Goal: Transaction & Acquisition: Purchase product/service

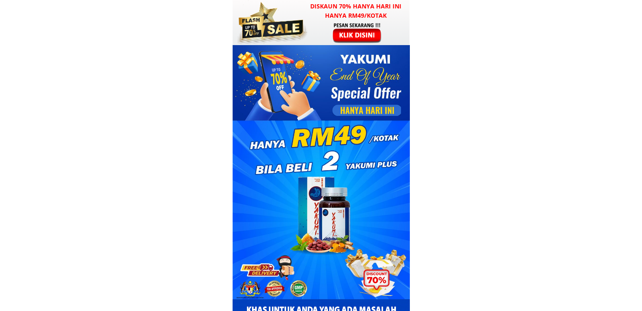
click at [315, 22] on div at bounding box center [321, 22] width 177 height 45
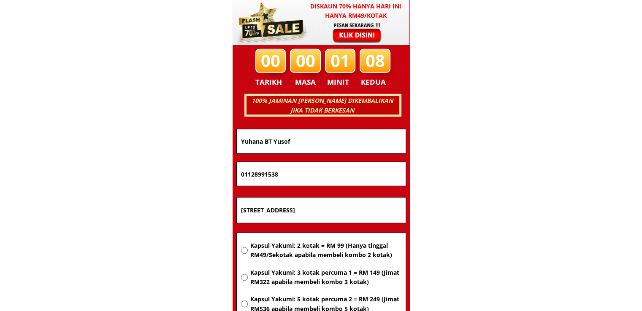
scroll to position [5408, 0]
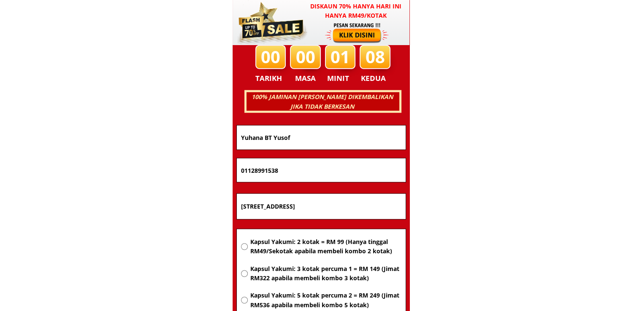
click at [328, 215] on input "[STREET_ADDRESS]" at bounding box center [321, 206] width 165 height 25
paste input "6jln BU 2/1 Bsndar Utama47800 pj"
type input "6jln BU 2/1 Bsndar Utama47800 pj"
click at [328, 248] on span "Kapsul Yakumi: 2 kotak = RM 99 (Hanya tinggal RM49/Sekotak apabila membeli komb…" at bounding box center [325, 247] width 151 height 19
radio input "true"
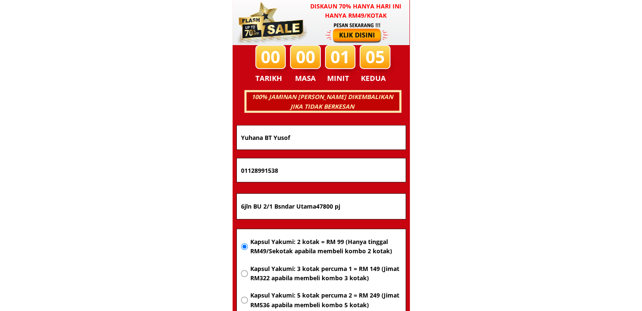
drag, startPoint x: 305, startPoint y: 171, endPoint x: 184, endPoint y: 167, distance: 121.2
paste input "76728366"
type input "0176728366"
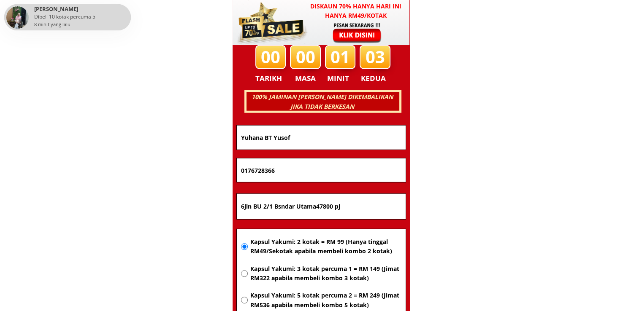
drag, startPoint x: 320, startPoint y: 140, endPoint x: 116, endPoint y: 135, distance: 203.5
paste input "[PERSON_NAME]"
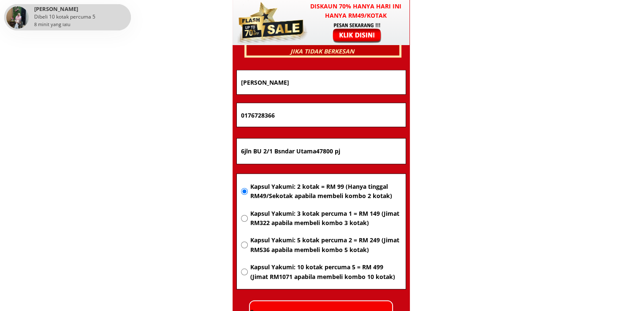
scroll to position [5576, 0]
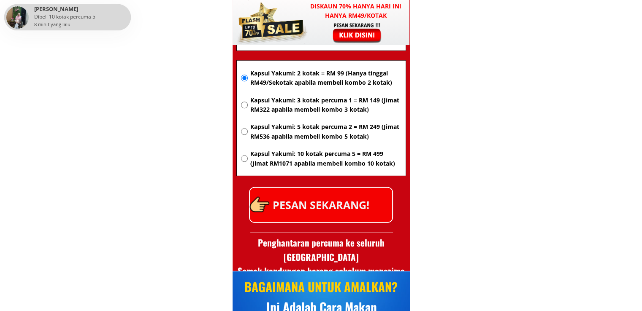
type input "[PERSON_NAME]"
click at [344, 217] on p "PESAN SEKARANG!" at bounding box center [321, 205] width 142 height 34
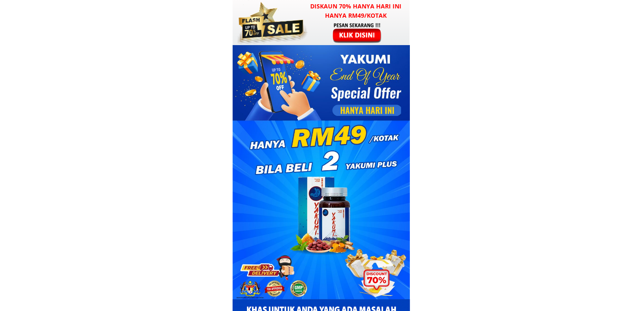
click at [355, 25] on div at bounding box center [357, 33] width 65 height 22
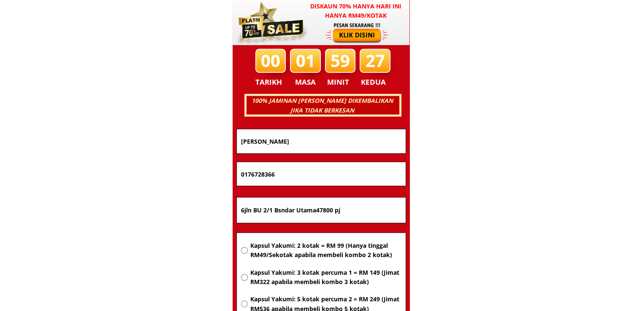
scroll to position [5408, 0]
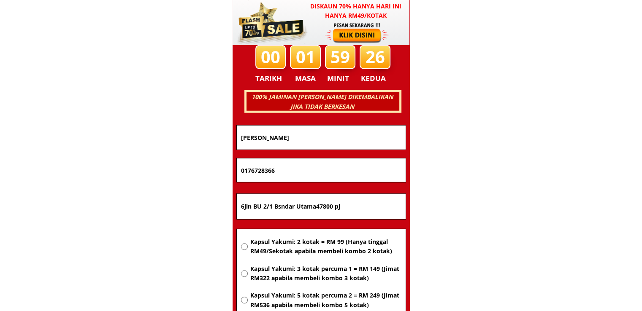
drag, startPoint x: 357, startPoint y: 144, endPoint x: 184, endPoint y: 143, distance: 173.0
paste input "Minda jalan teruwung biluk kiri kaddai Happy time Sabah kutah Kinabalu 88450"
type input "Minda jalan teruwung biluk kiri kaddai Happy time Sabah kutah Kinabalu 88450"
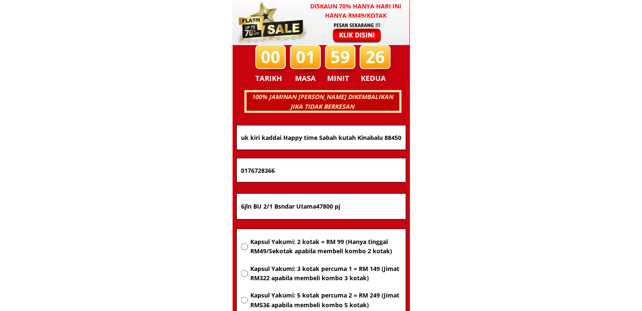
scroll to position [0, 0]
drag, startPoint x: 300, startPoint y: 170, endPoint x: 177, endPoint y: 166, distance: 122.4
paste input "124474303"
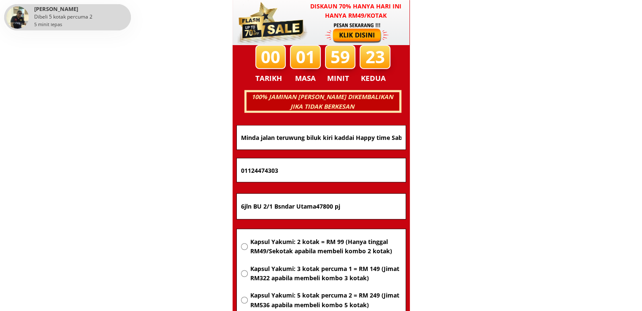
type input "01124474303"
drag, startPoint x: 363, startPoint y: 201, endPoint x: 199, endPoint y: 198, distance: 164.2
paste input "Minda jalan teruwung biluk kiri kaddutah Kinabalu 88450"
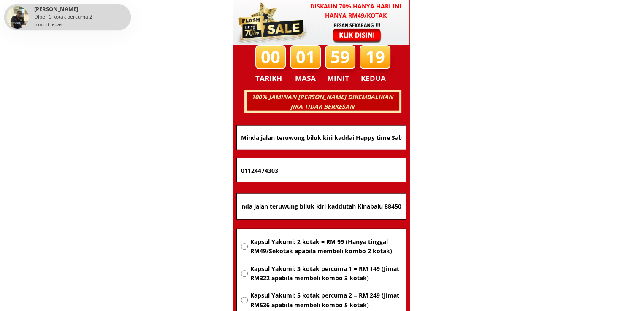
type input "Minda jalan teruwung biluk kiri kaddutah Kinabalu 88450"
click at [315, 249] on span "Kapsul Yakumi: 2 kotak = RM 99 (Hanya tinggal RM49/Sekotak apabila membeli komb…" at bounding box center [325, 247] width 151 height 19
radio input "true"
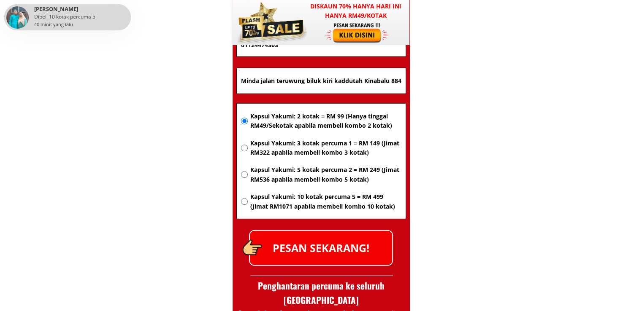
scroll to position [5534, 0]
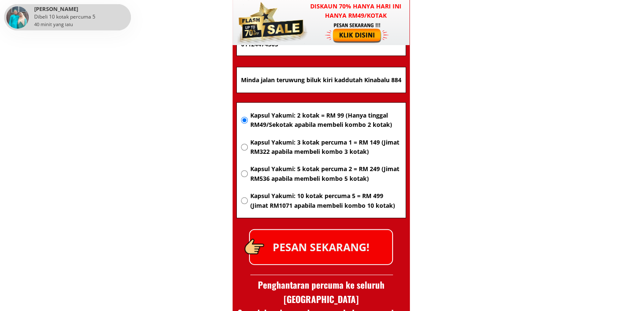
click at [353, 255] on p "PESAN SEKARANG!" at bounding box center [321, 247] width 142 height 34
